Goal: Navigation & Orientation: Find specific page/section

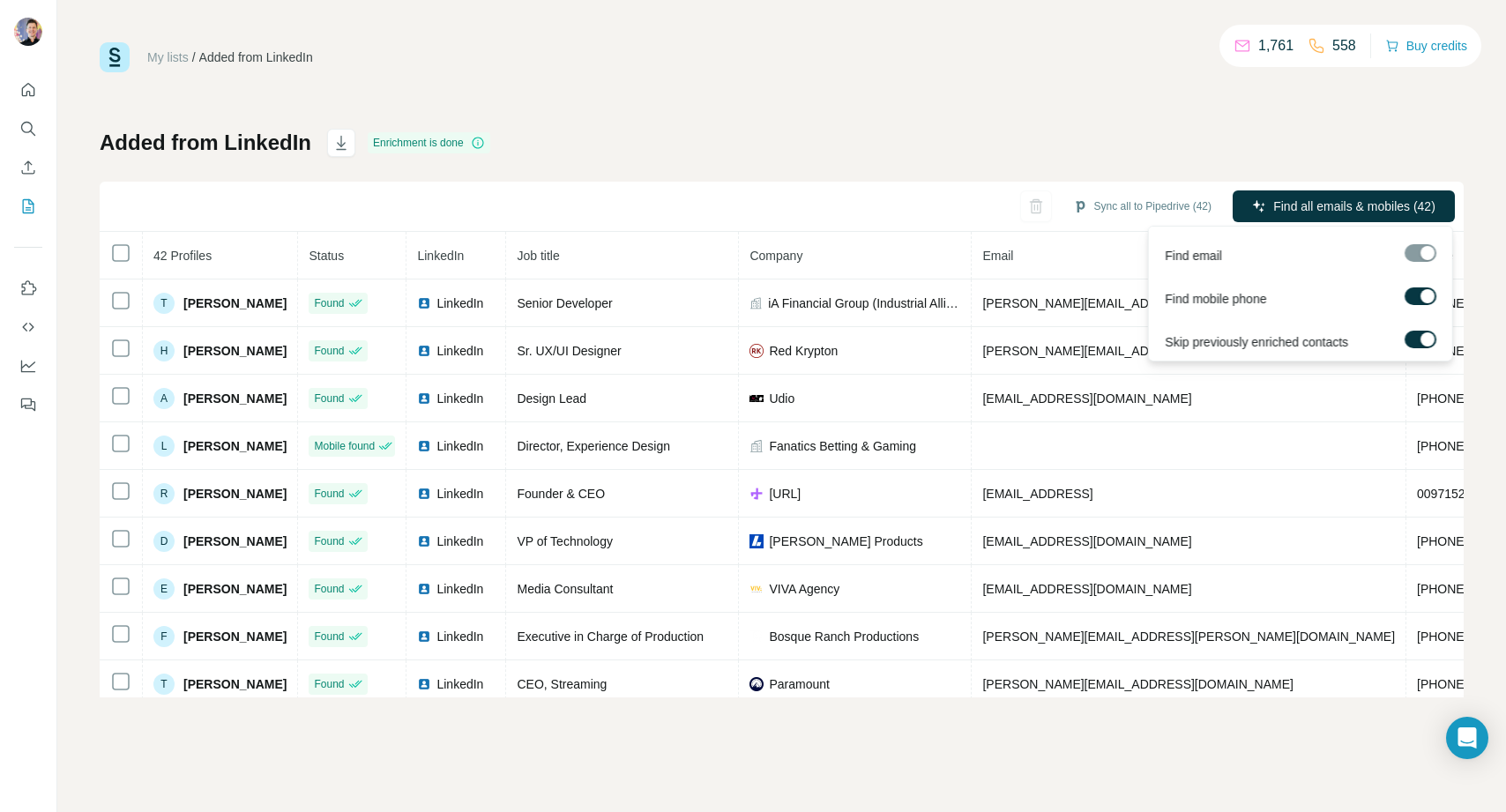
click at [1419, 253] on div at bounding box center [1420, 253] width 31 height 18
click at [1009, 91] on div "My lists / Added from LinkedIn 1,761 558 Buy credits Added from LinkedIn Enrich…" at bounding box center [782, 369] width 1364 height 654
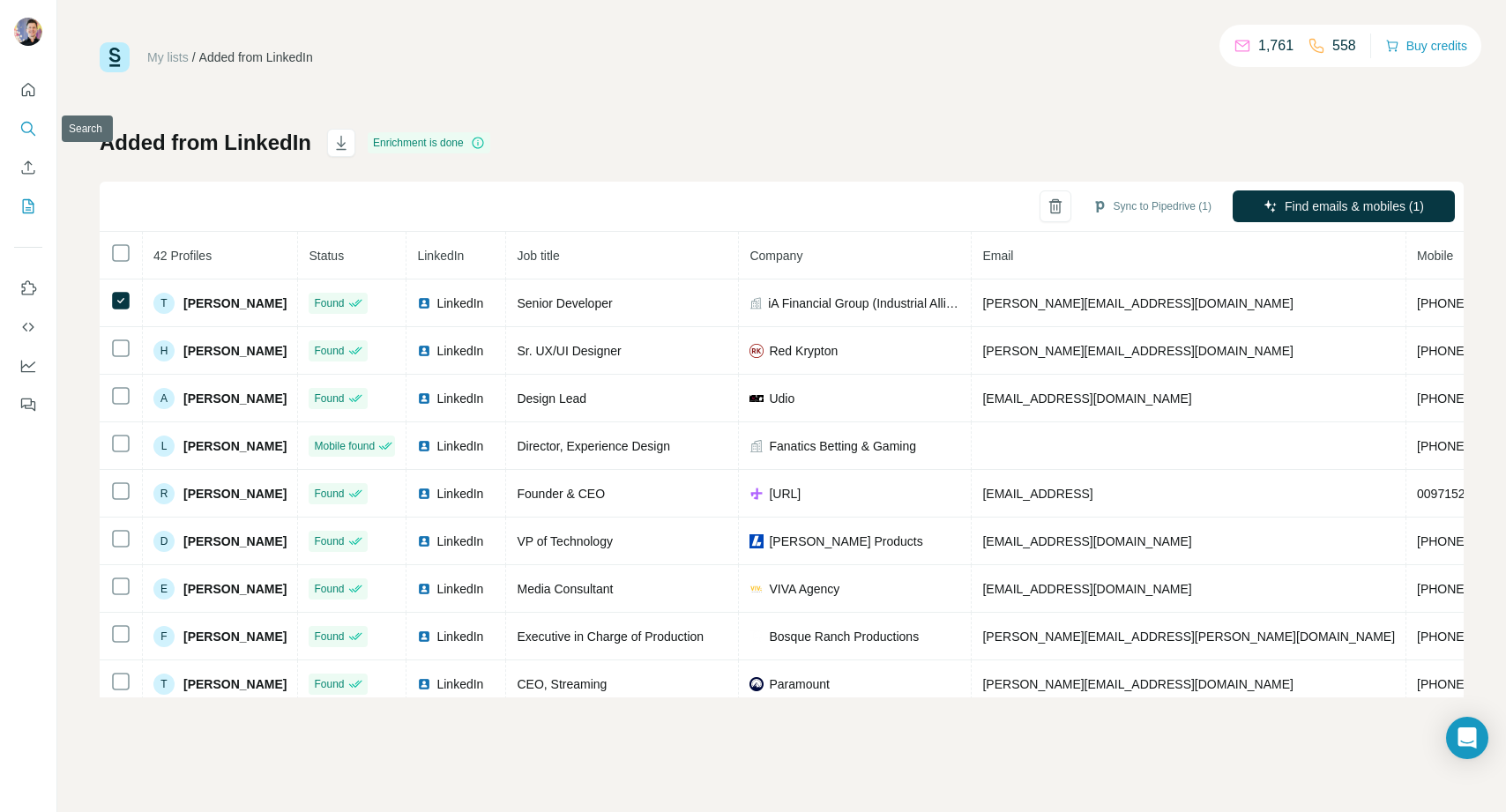
click at [25, 132] on icon "Search" at bounding box center [28, 129] width 18 height 18
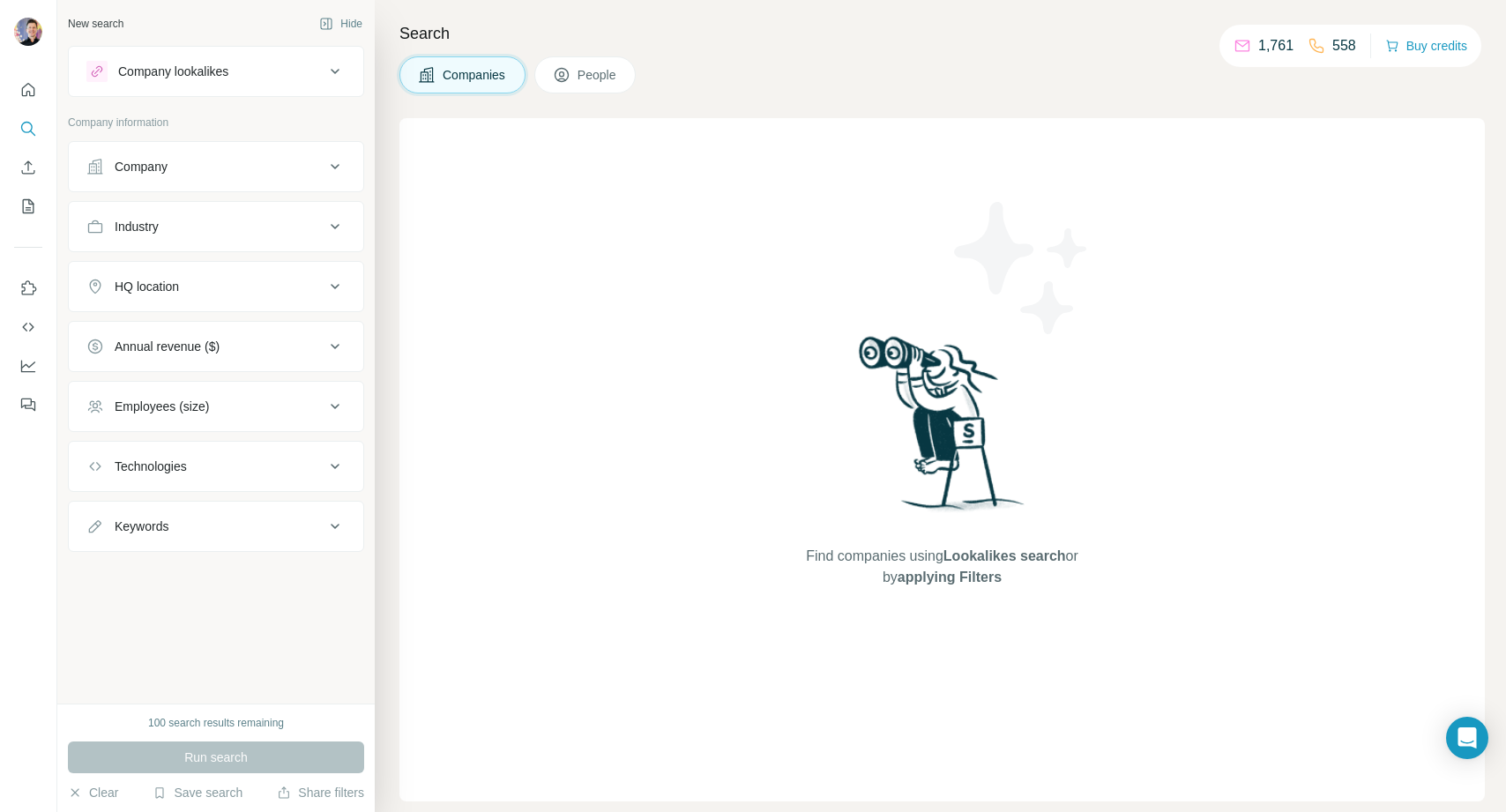
click at [570, 72] on icon at bounding box center [562, 75] width 18 height 18
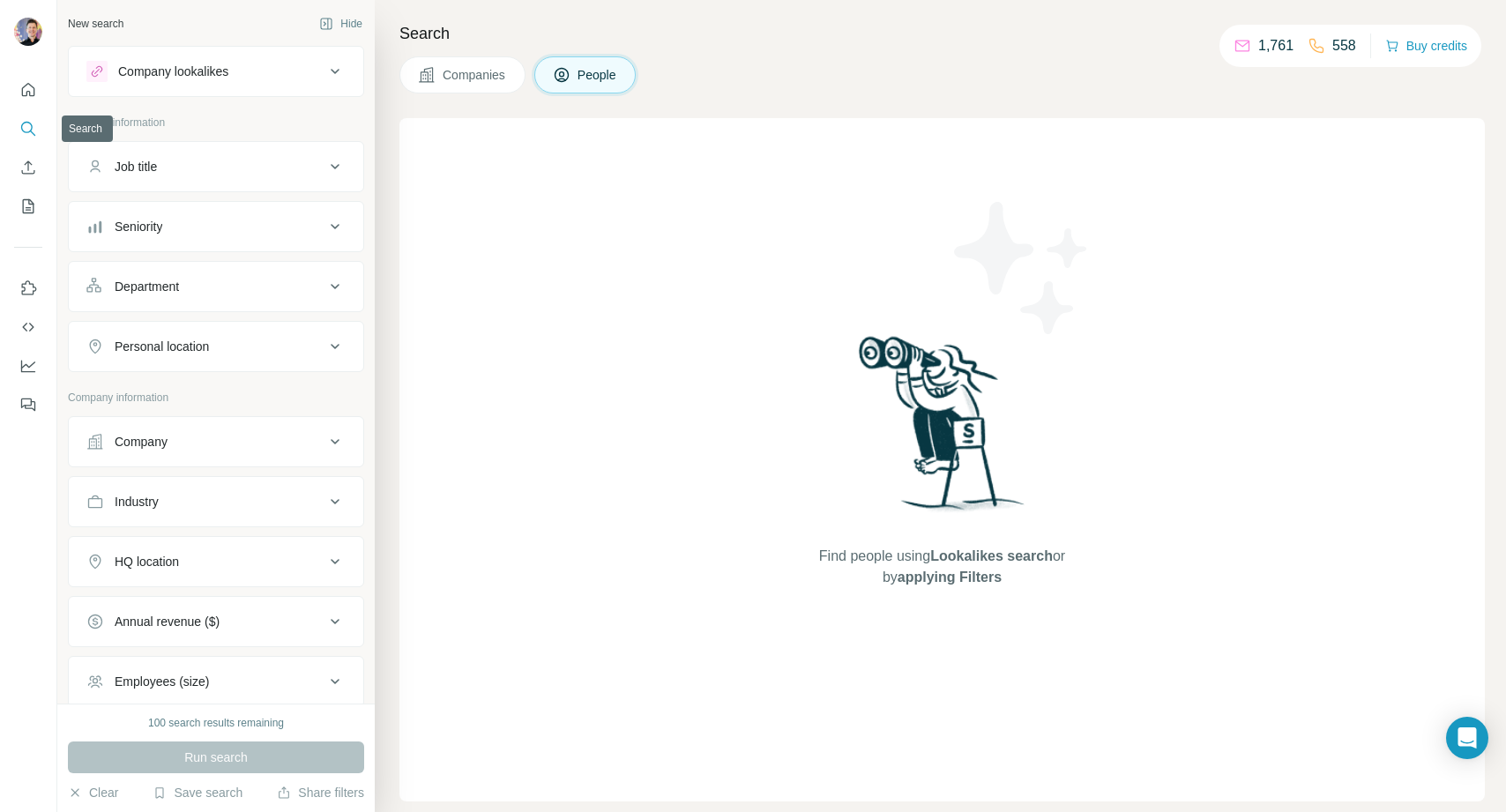
click at [30, 124] on icon "Search" at bounding box center [28, 129] width 18 height 18
click at [23, 95] on icon "Quick start" at bounding box center [29, 90] width 14 height 14
